Goal: Information Seeking & Learning: Learn about a topic

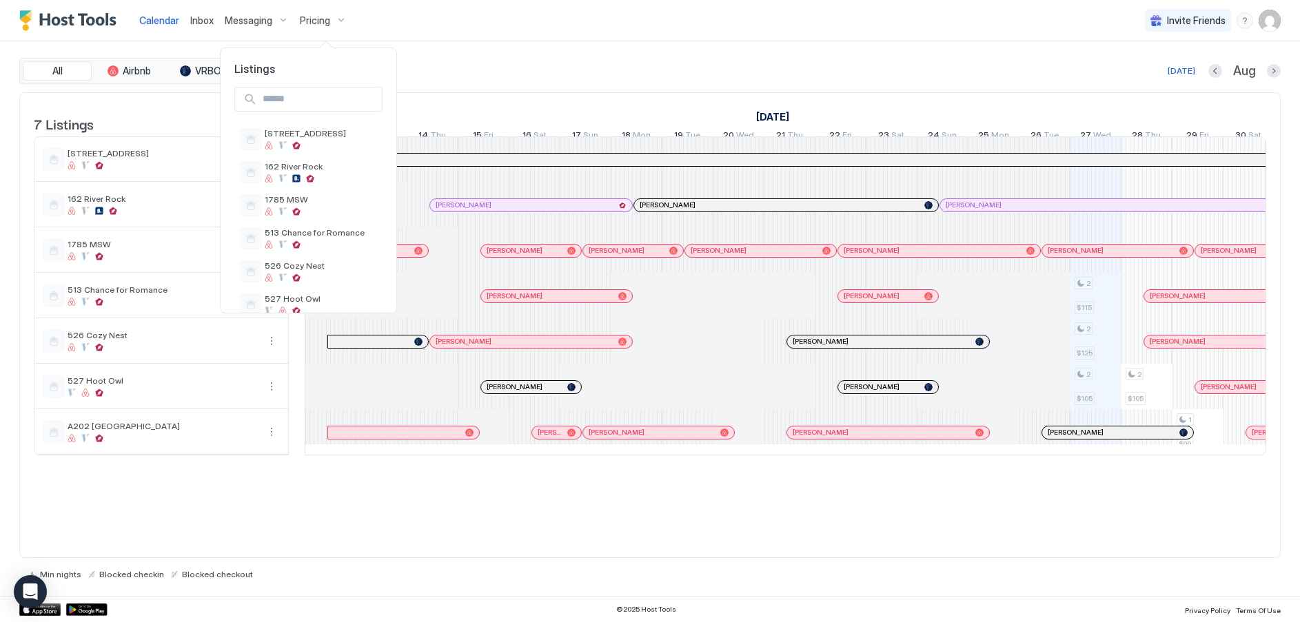
scroll to position [0, 766]
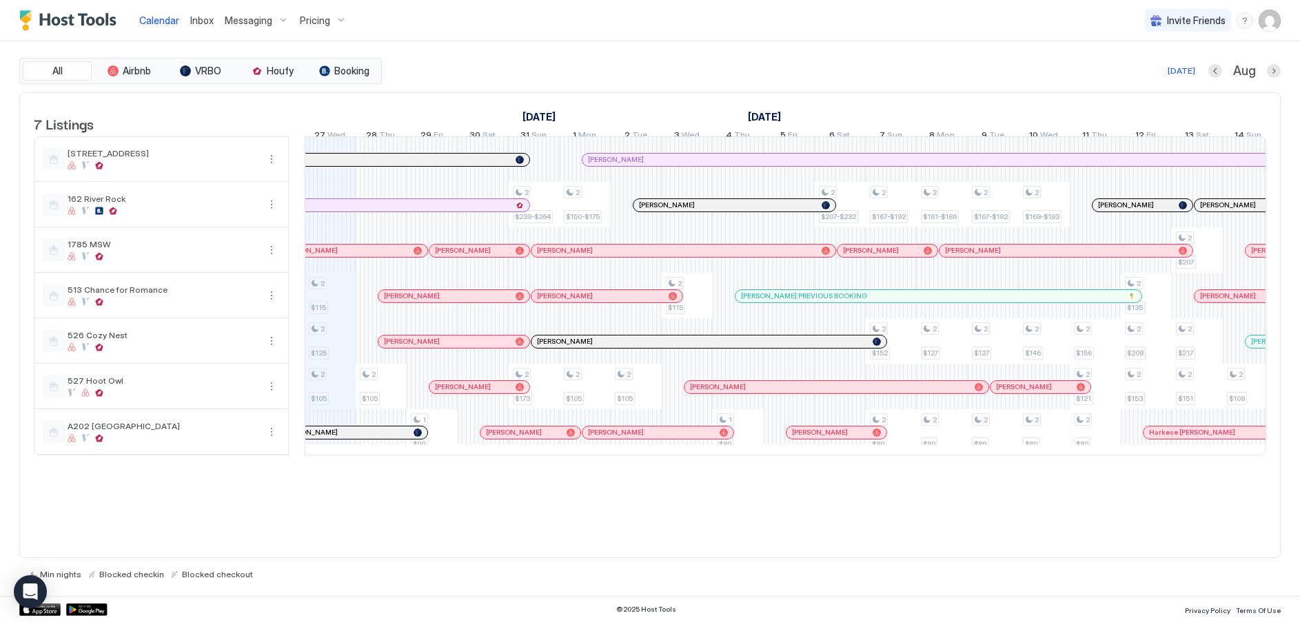
click at [325, 19] on span "Pricing" at bounding box center [315, 20] width 30 height 12
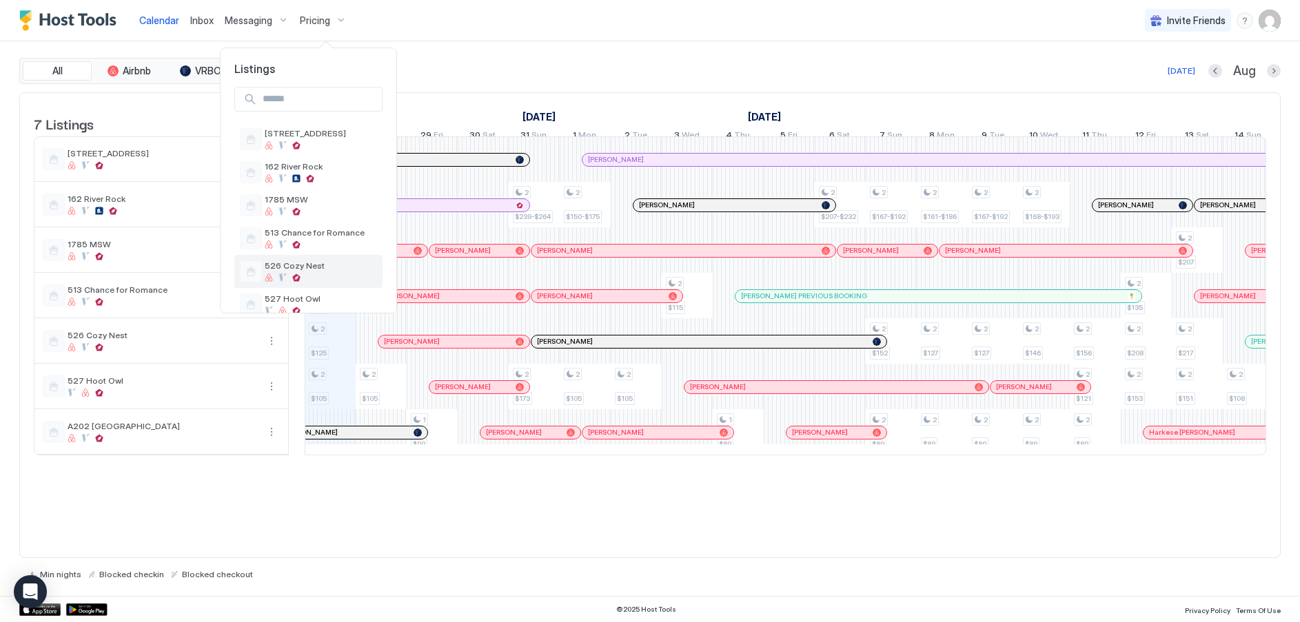
click at [280, 267] on span "526 Cozy Nest" at bounding box center [321, 265] width 112 height 10
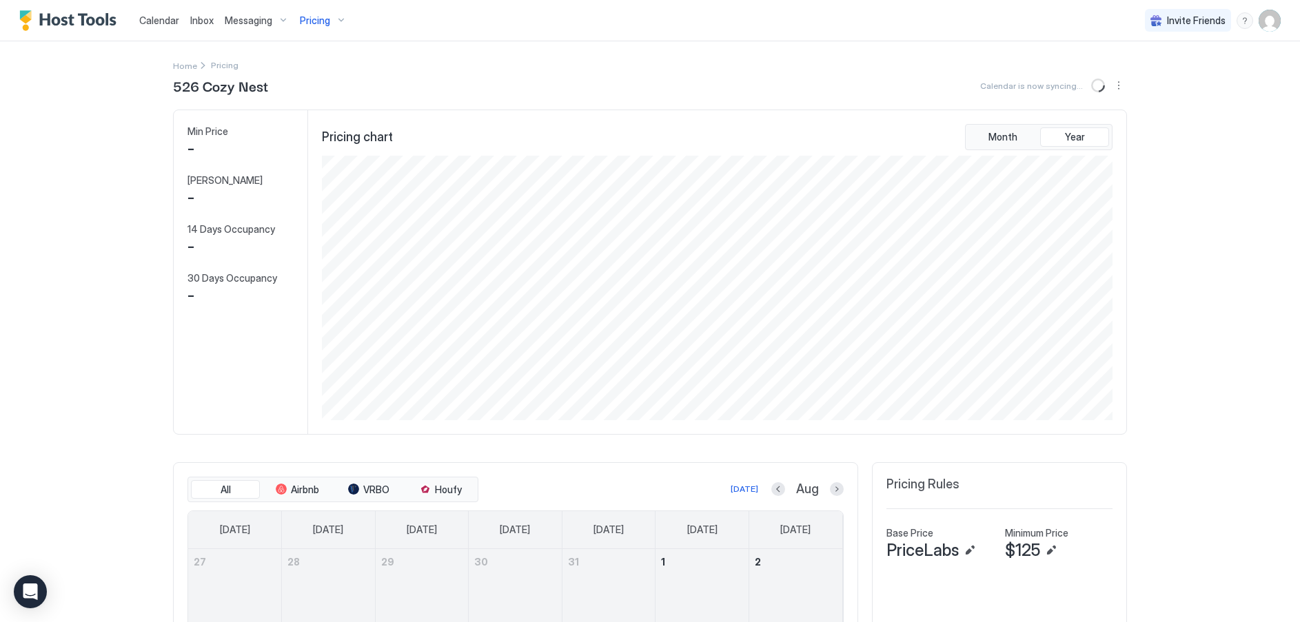
scroll to position [265, 793]
click at [331, 17] on div "Pricing" at bounding box center [323, 20] width 58 height 23
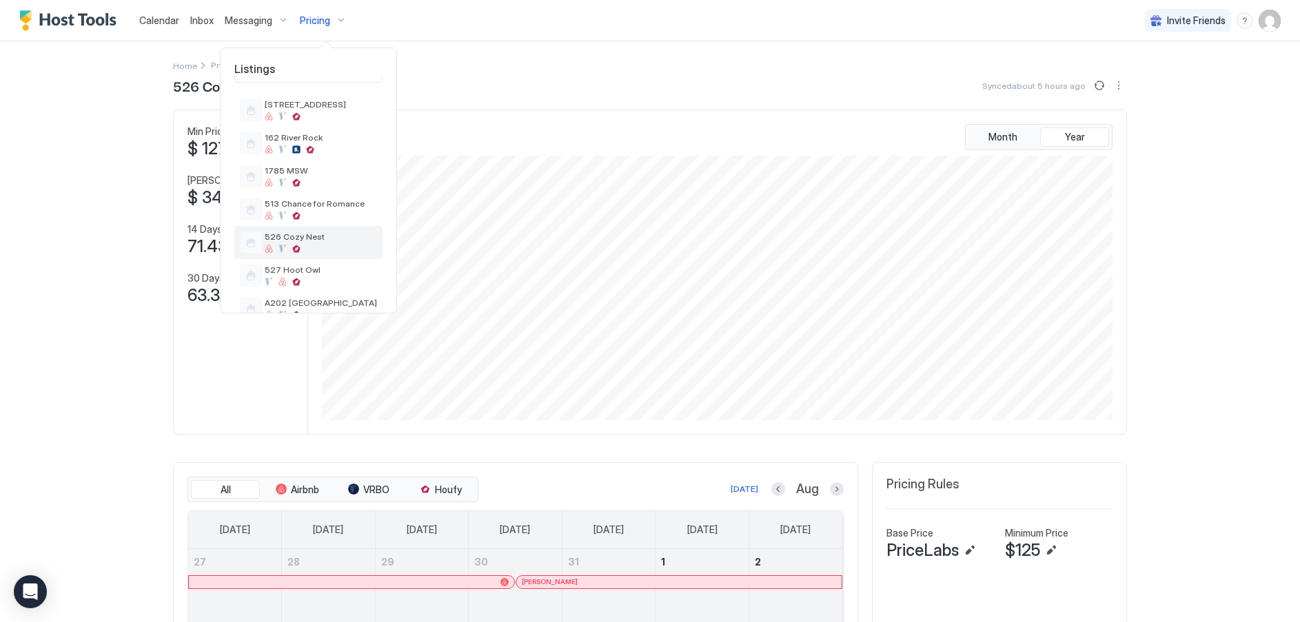
scroll to position [55, 0]
click at [294, 252] on div at bounding box center [296, 256] width 8 height 8
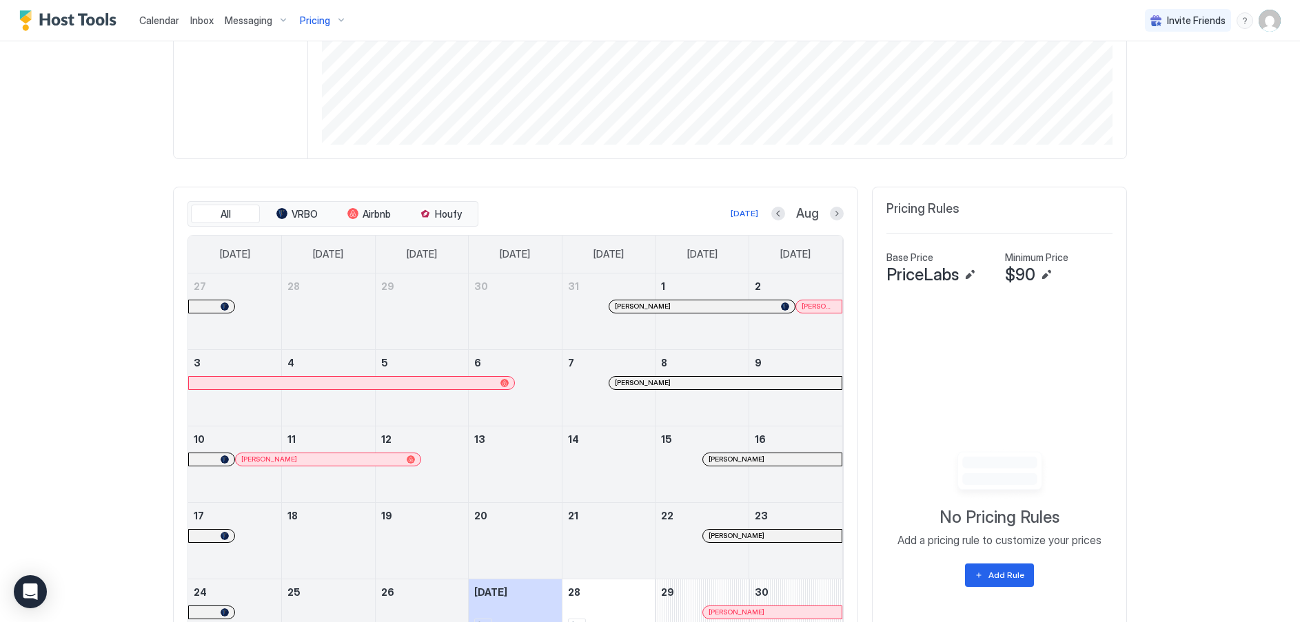
scroll to position [345, 0]
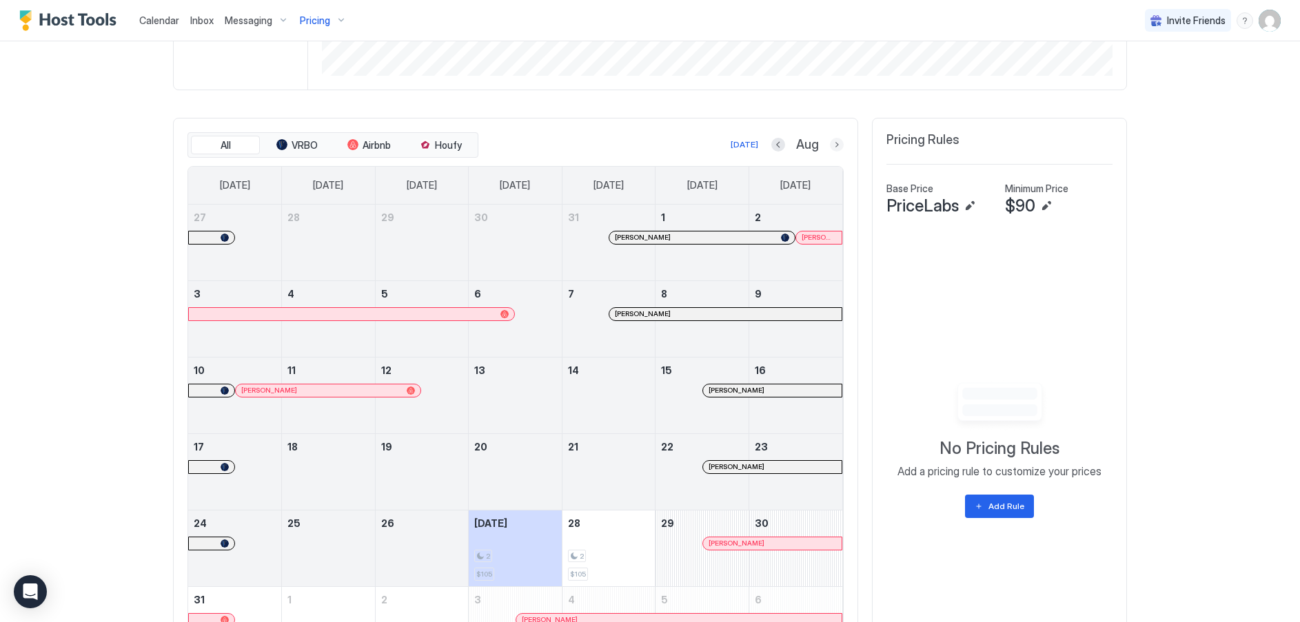
click at [831, 144] on button "Next month" at bounding box center [837, 145] width 14 height 14
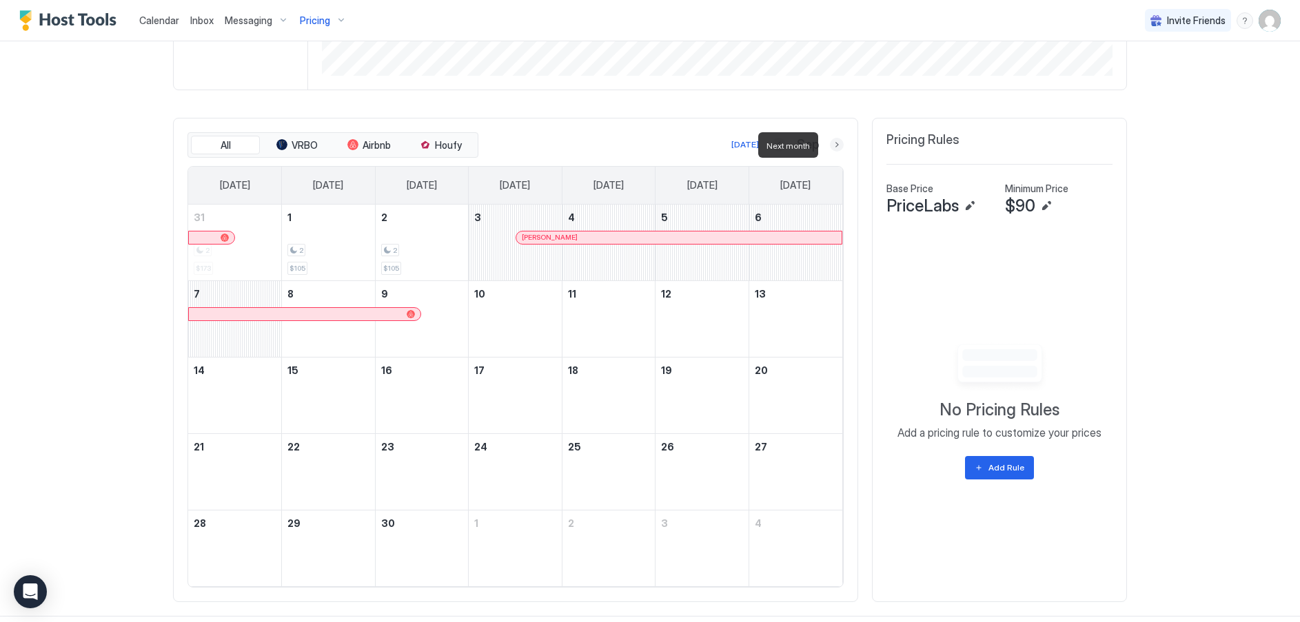
click at [830, 143] on button "Next month" at bounding box center [837, 145] width 14 height 14
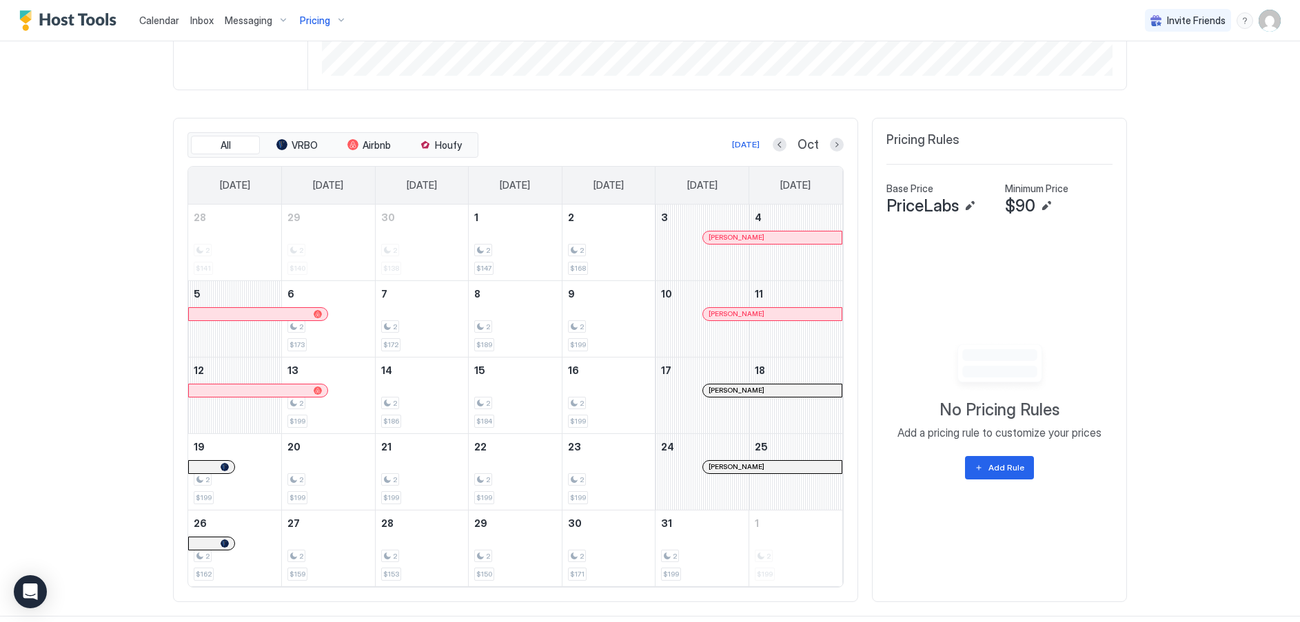
click at [763, 240] on div at bounding box center [768, 237] width 11 height 11
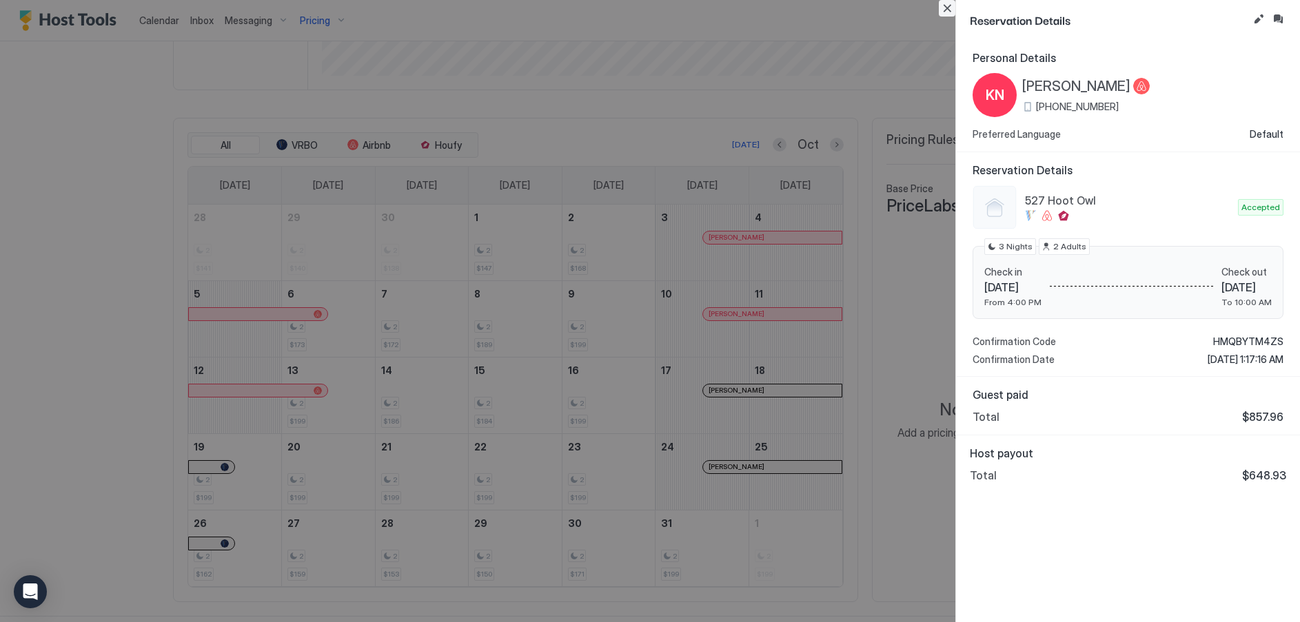
click at [945, 10] on button "Close" at bounding box center [946, 8] width 17 height 17
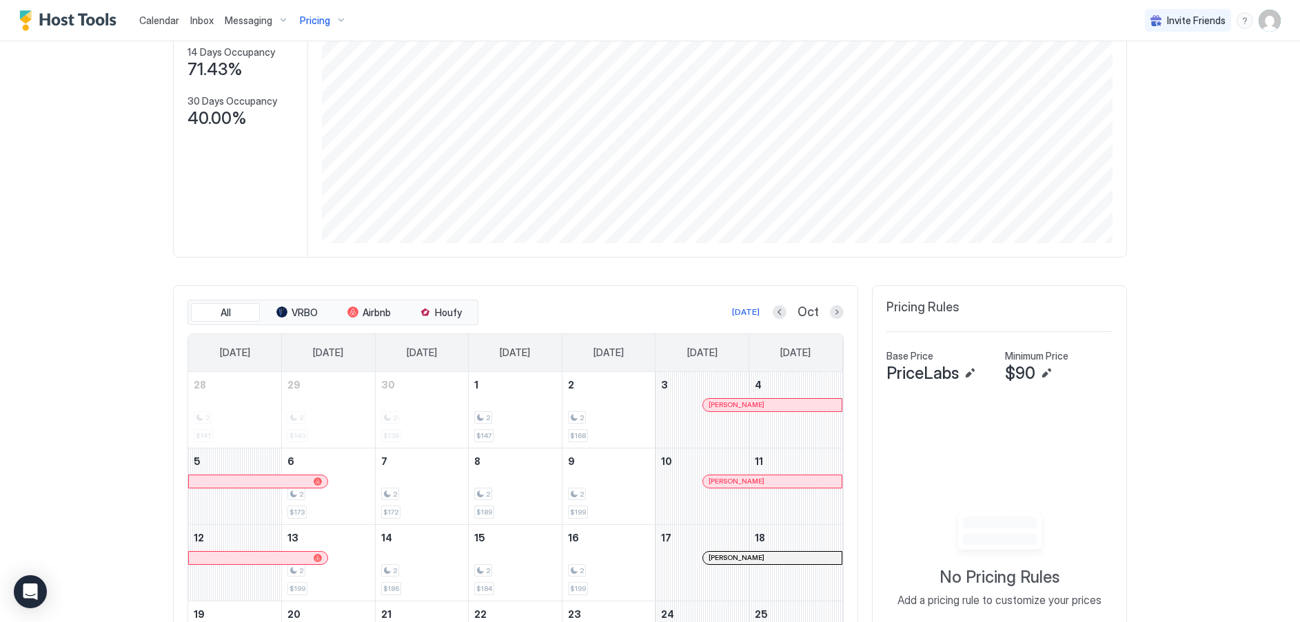
scroll to position [276, 0]
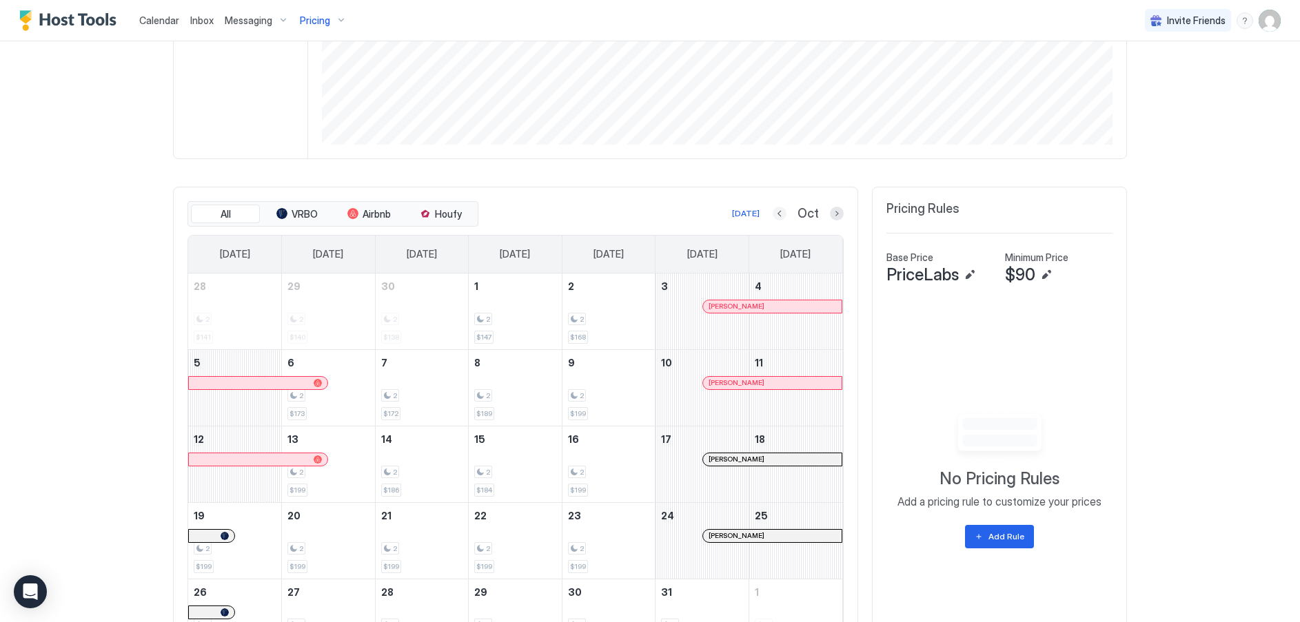
click at [773, 213] on button "Previous month" at bounding box center [779, 214] width 14 height 14
